Goal: Information Seeking & Learning: Understand process/instructions

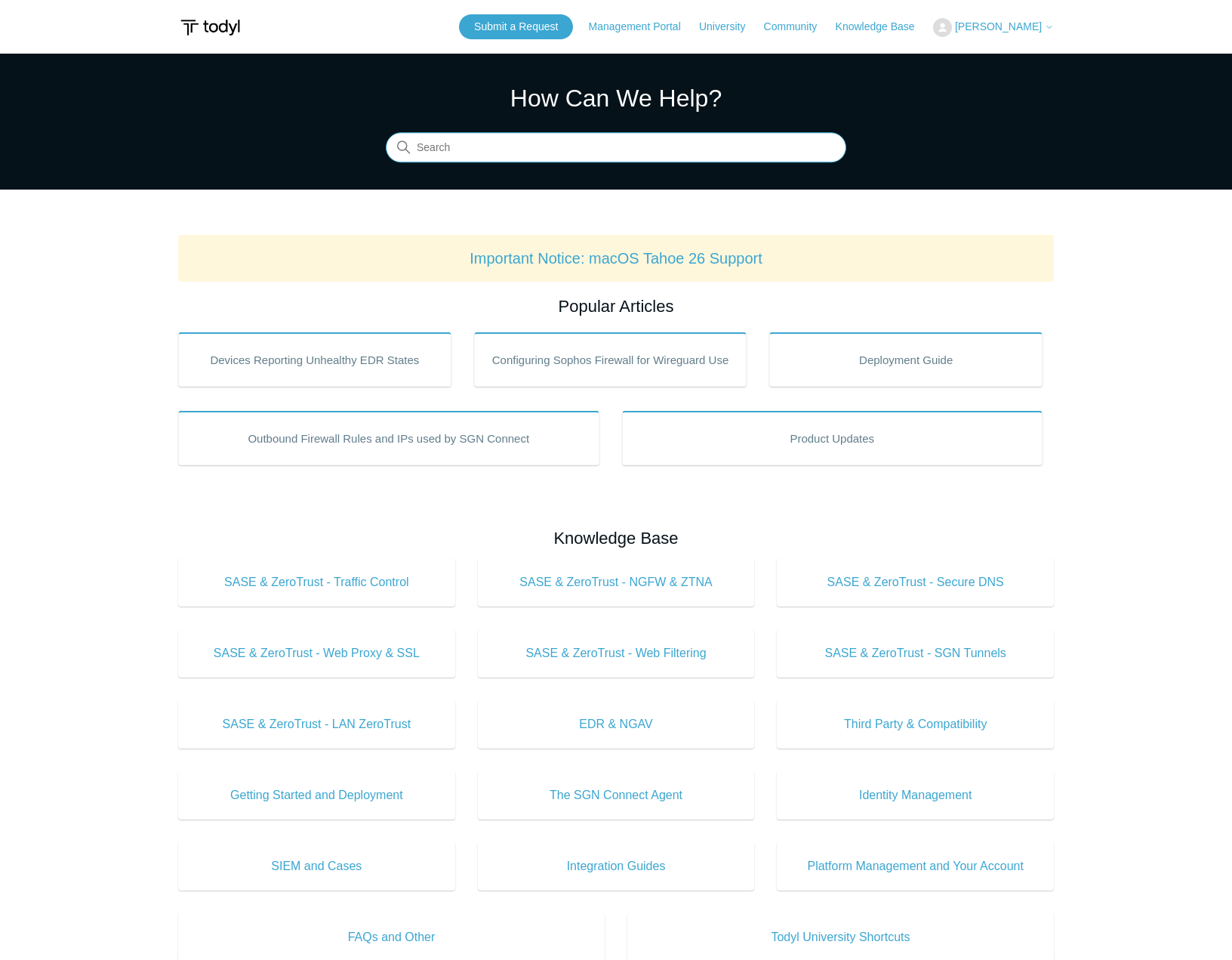
click at [461, 137] on input "Search" at bounding box center [616, 147] width 460 height 30
type input "delete tenant"
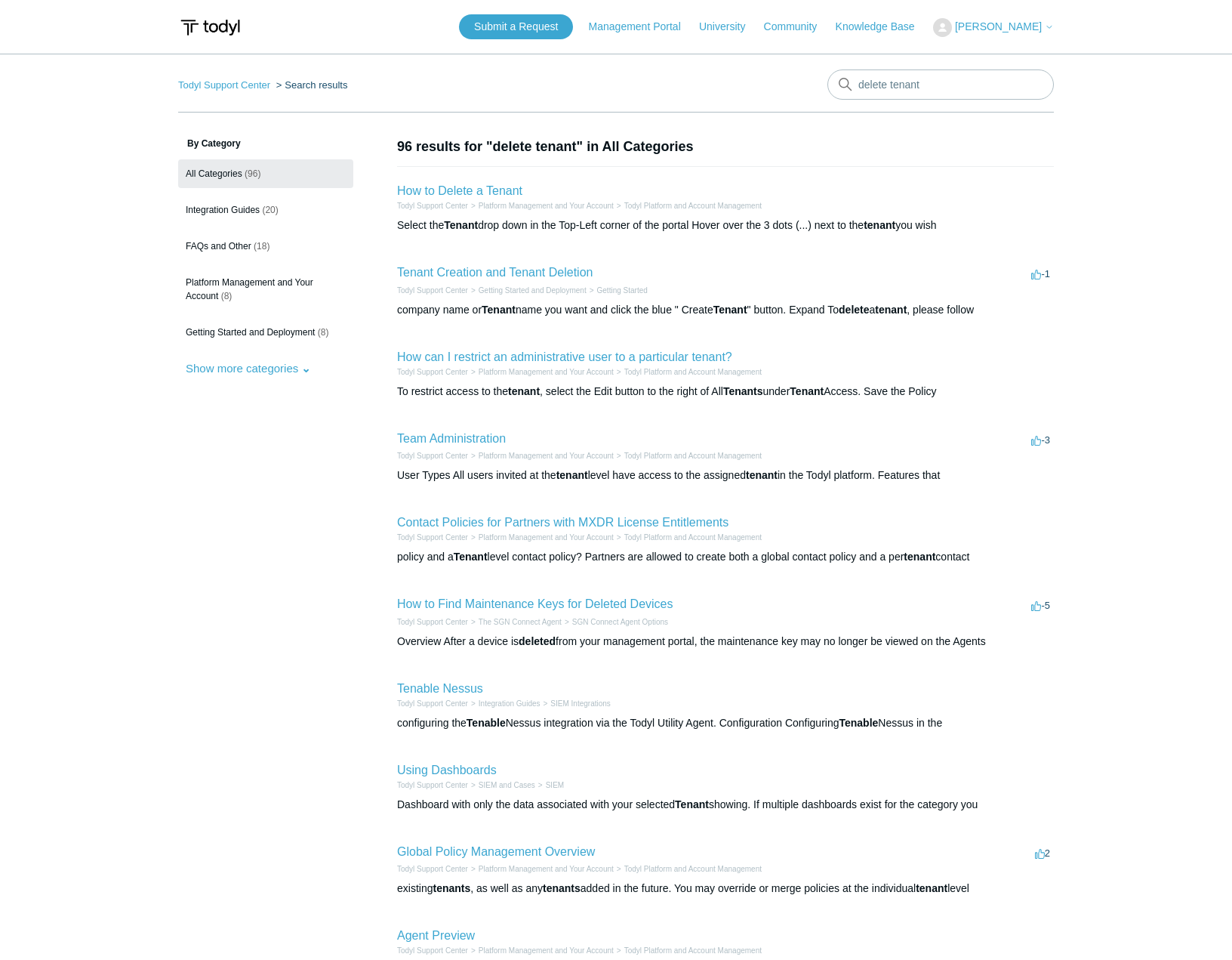
click at [451, 198] on h2 "How to Delete a Tenant" at bounding box center [460, 191] width 126 height 18
